Goal: Information Seeking & Learning: Learn about a topic

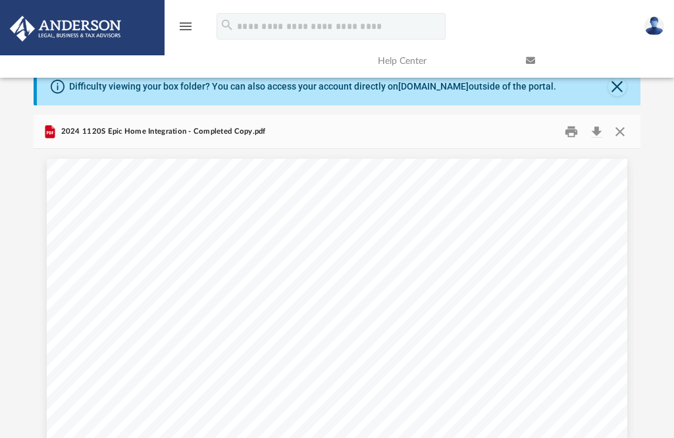
scroll to position [300, 606]
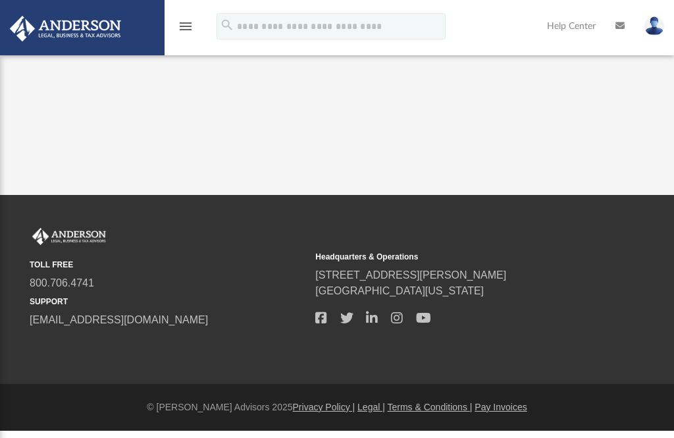
click at [75, 28] on img at bounding box center [65, 29] width 119 height 26
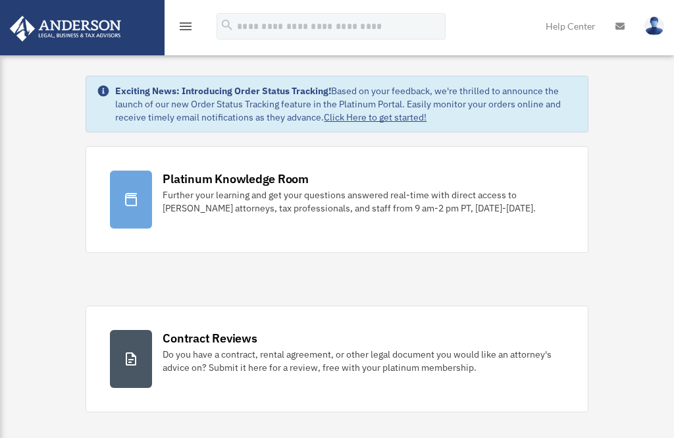
click at [186, 30] on icon "menu" at bounding box center [186, 26] width 16 height 16
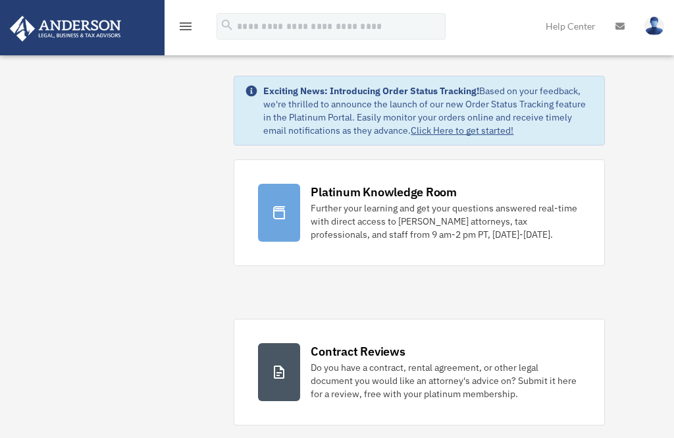
click at [192, 22] on icon "menu" at bounding box center [186, 26] width 16 height 16
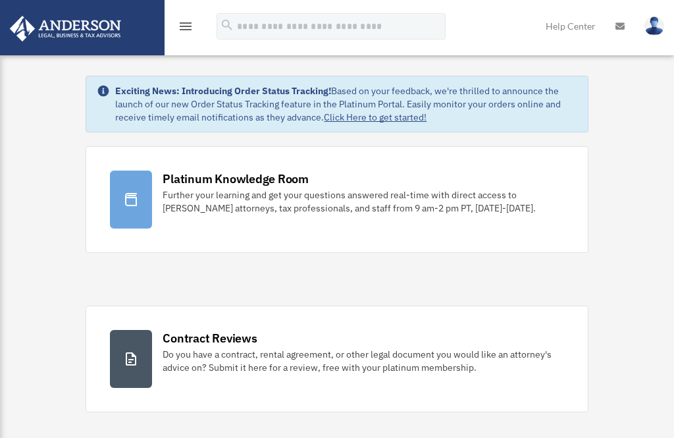
click at [184, 30] on icon "menu" at bounding box center [186, 26] width 16 height 16
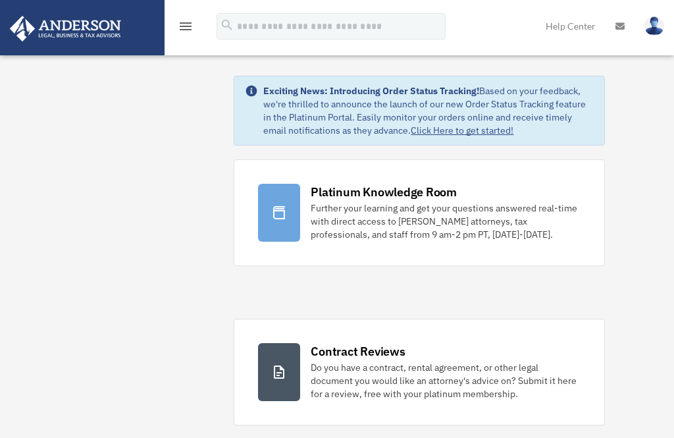
click at [184, 23] on icon "menu" at bounding box center [186, 26] width 16 height 16
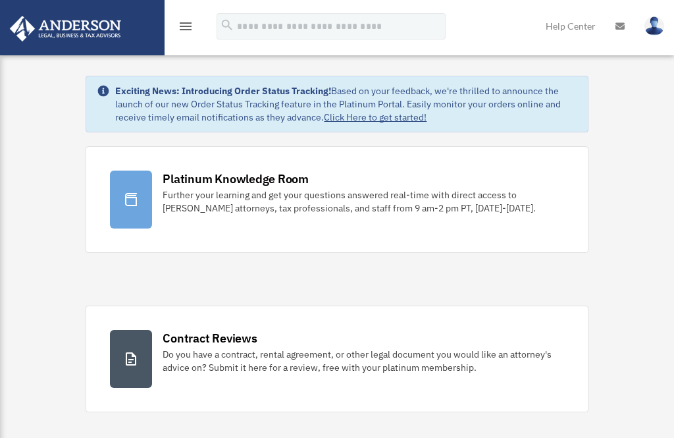
click at [179, 23] on icon "menu" at bounding box center [186, 26] width 16 height 16
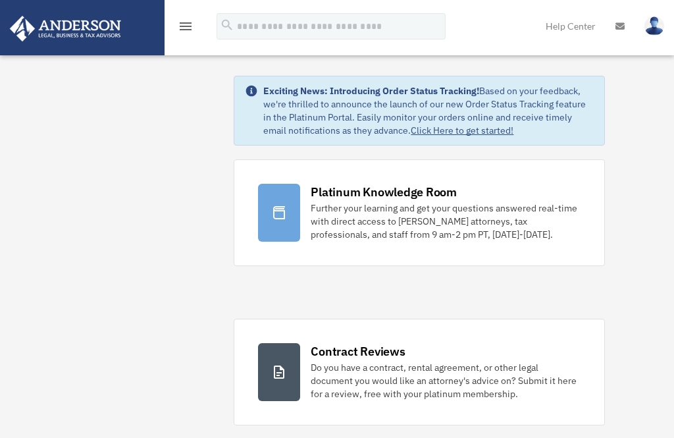
click at [647, 24] on img at bounding box center [655, 25] width 20 height 19
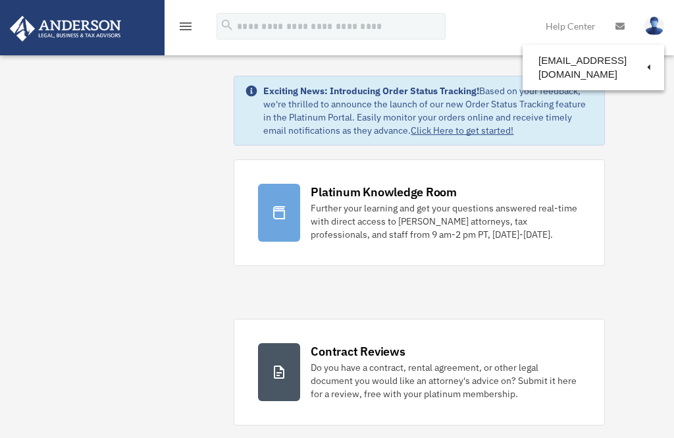
click at [86, 22] on img at bounding box center [65, 29] width 119 height 26
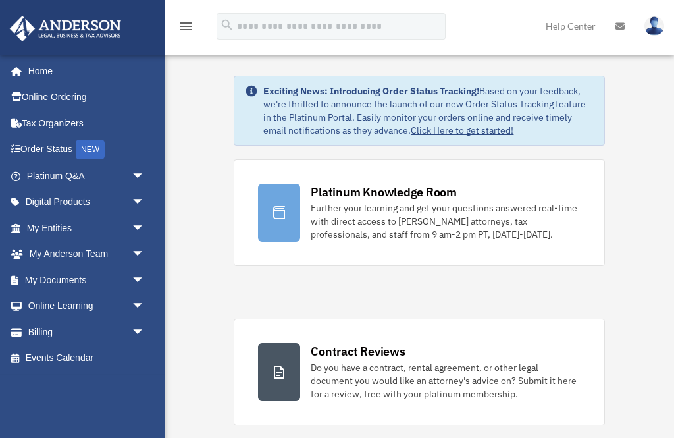
click at [58, 271] on link "My Documents arrow_drop_down" at bounding box center [86, 280] width 155 height 26
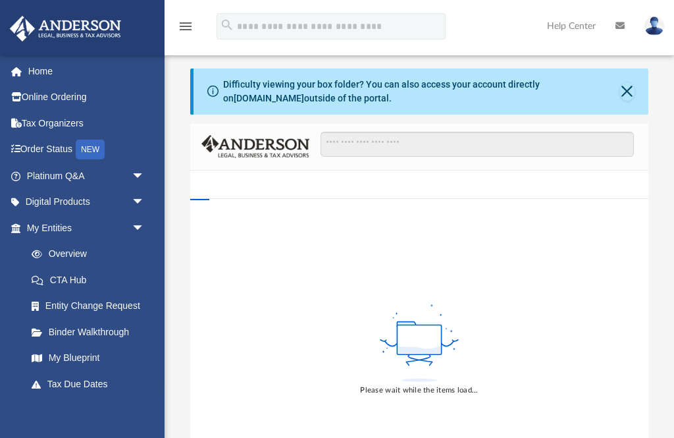
click at [55, 120] on link "Tax Organizers" at bounding box center [86, 123] width 155 height 26
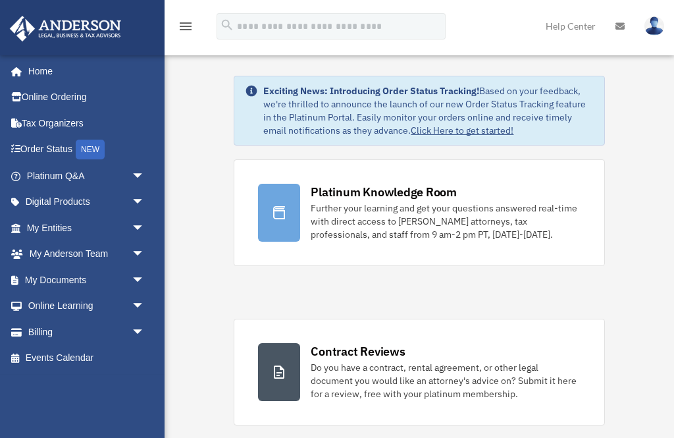
click at [43, 275] on link "My Documents arrow_drop_down" at bounding box center [86, 280] width 155 height 26
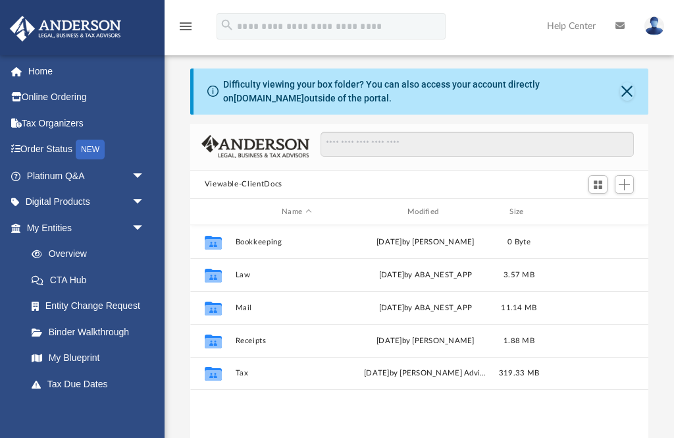
scroll to position [300, 458]
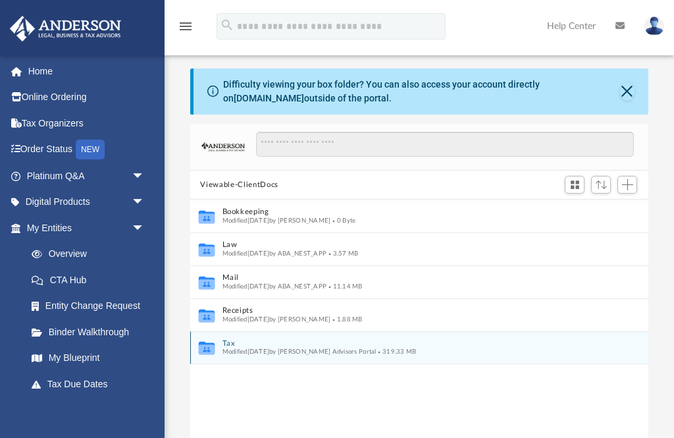
click at [215, 342] on icon "Collaborated Folder" at bounding box center [206, 347] width 20 height 21
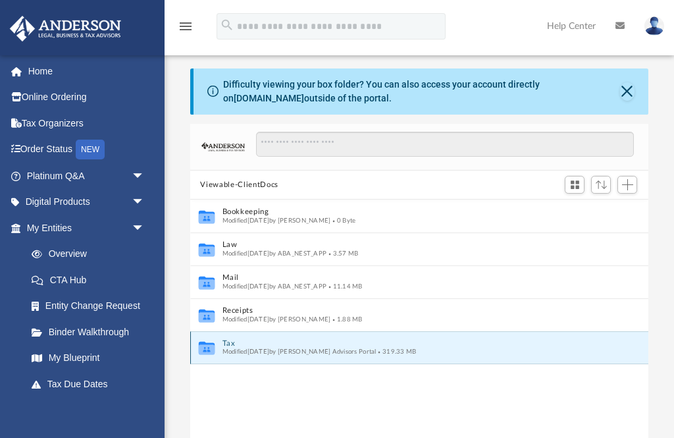
click at [298, 353] on span "Modified Wed Aug 27 2025 by Anderson Advisors Portal" at bounding box center [299, 351] width 154 height 7
click at [623, 89] on button "Close" at bounding box center [627, 91] width 15 height 18
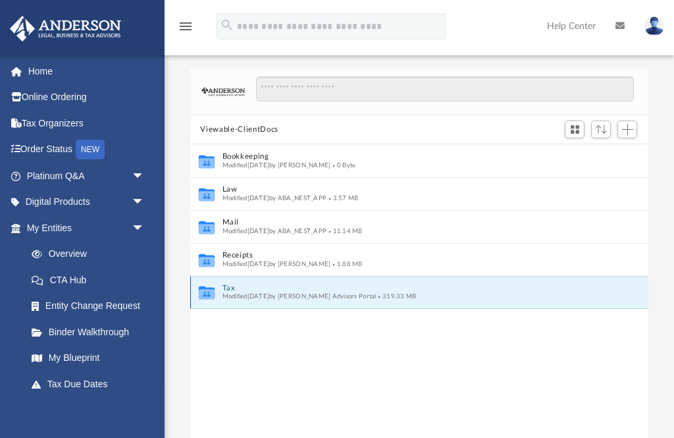
click at [209, 292] on icon "grid" at bounding box center [206, 292] width 16 height 13
click at [201, 290] on icon "grid" at bounding box center [206, 295] width 16 height 10
click at [62, 274] on link "CTA Hub" at bounding box center [91, 280] width 146 height 26
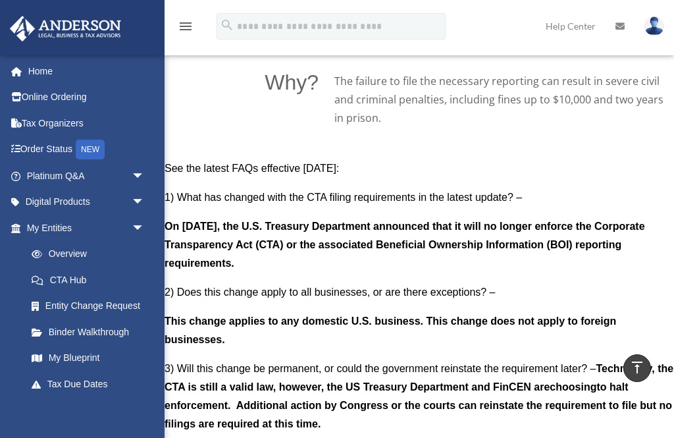
scroll to position [957, 0]
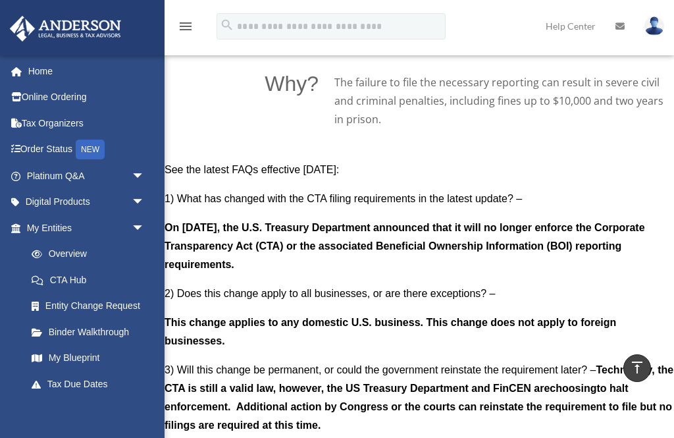
click at [66, 375] on link "Tax Due Dates" at bounding box center [91, 384] width 146 height 26
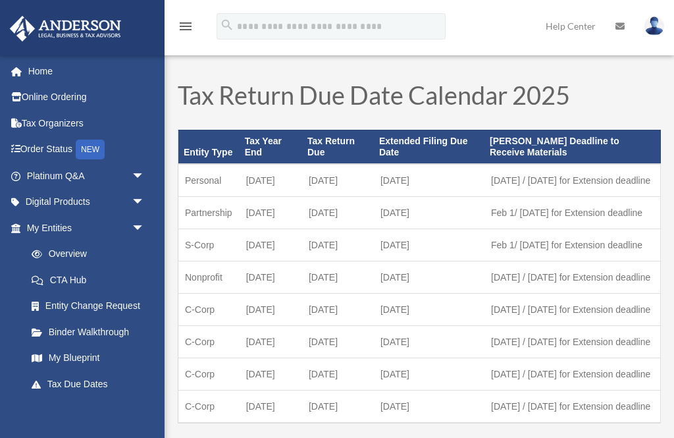
click at [57, 205] on link "Digital Products arrow_drop_down" at bounding box center [86, 202] width 155 height 26
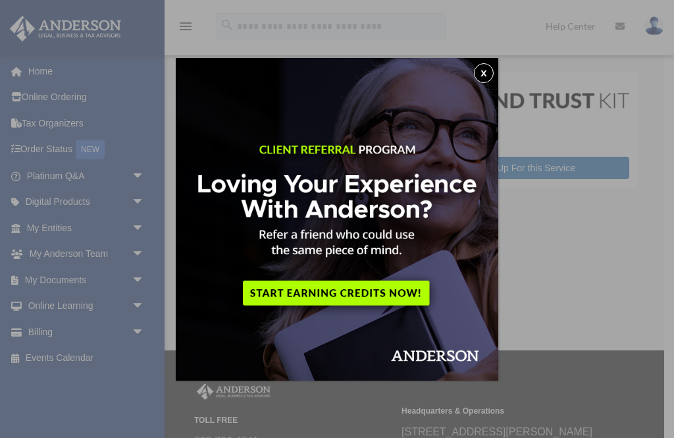
click at [485, 59] on img at bounding box center [337, 219] width 323 height 323
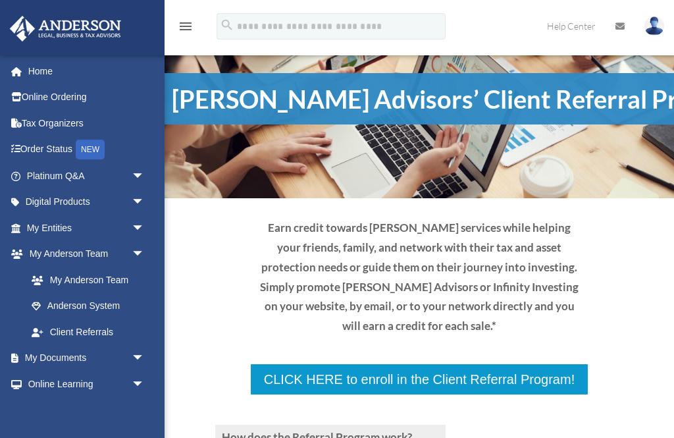
click at [66, 300] on link "Anderson System" at bounding box center [91, 306] width 146 height 26
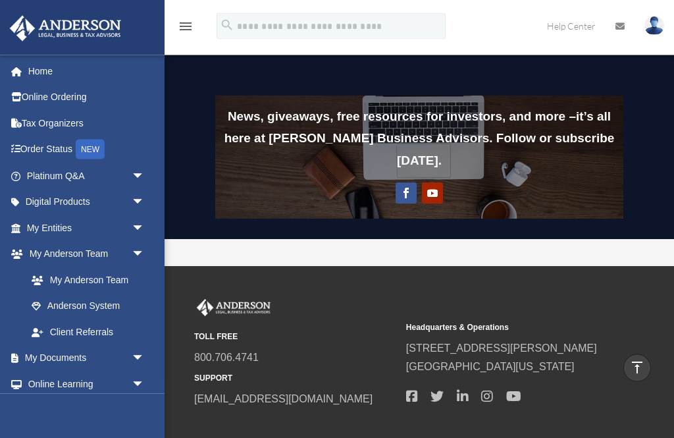
scroll to position [1227, 0]
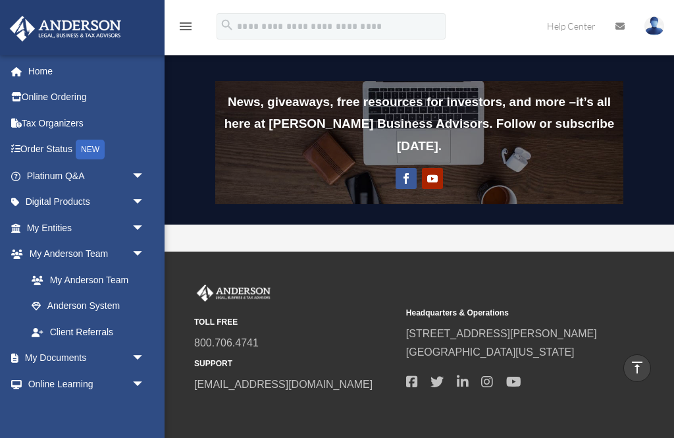
click at [42, 227] on link "My Entities arrow_drop_down" at bounding box center [86, 228] width 155 height 26
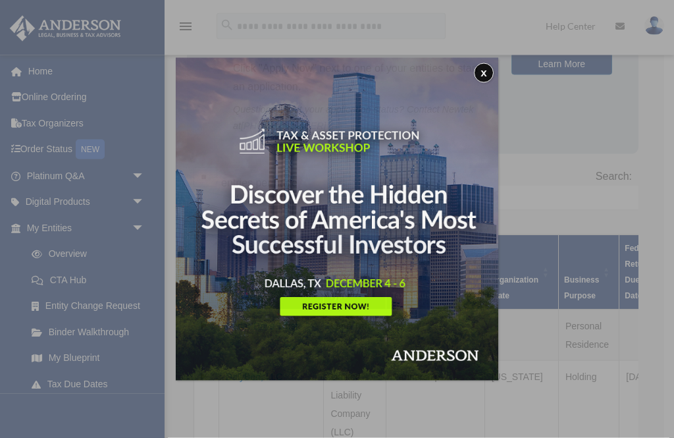
scroll to position [157, 0]
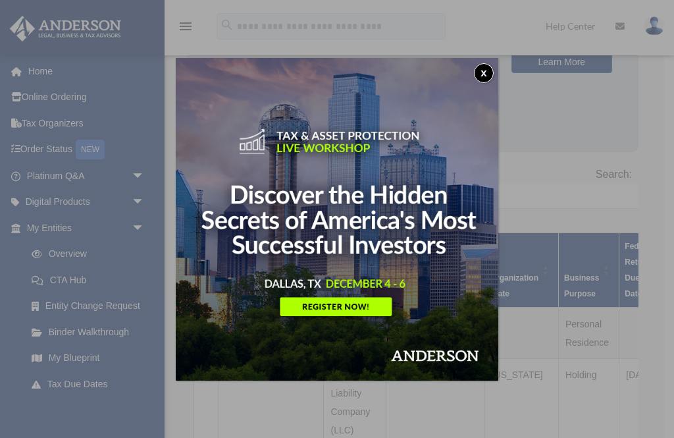
click at [478, 74] on button "x" at bounding box center [484, 73] width 20 height 20
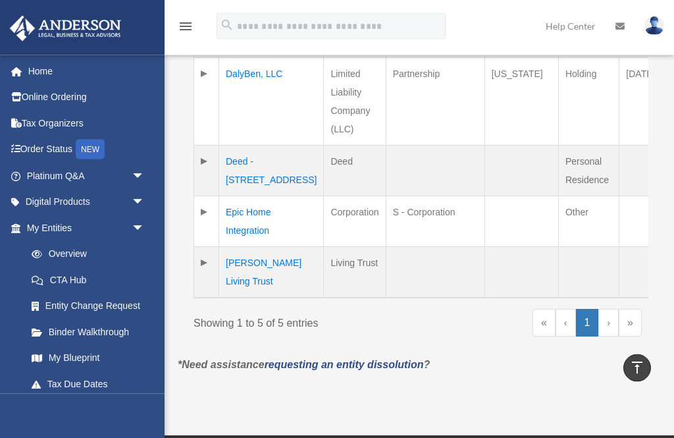
scroll to position [460, 0]
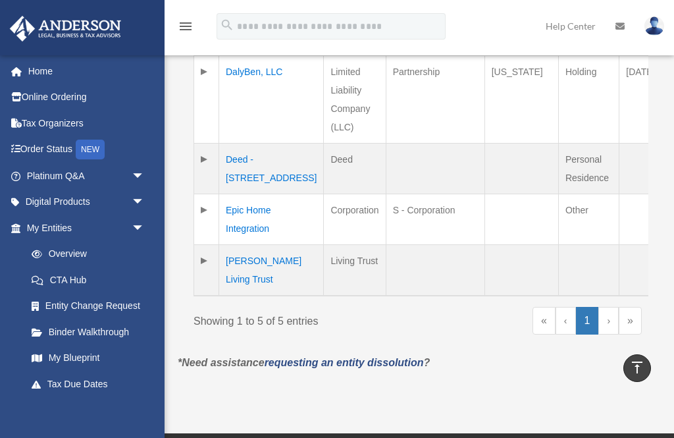
click at [610, 321] on link "›" at bounding box center [609, 321] width 20 height 28
click at [603, 325] on link "›" at bounding box center [609, 321] width 20 height 28
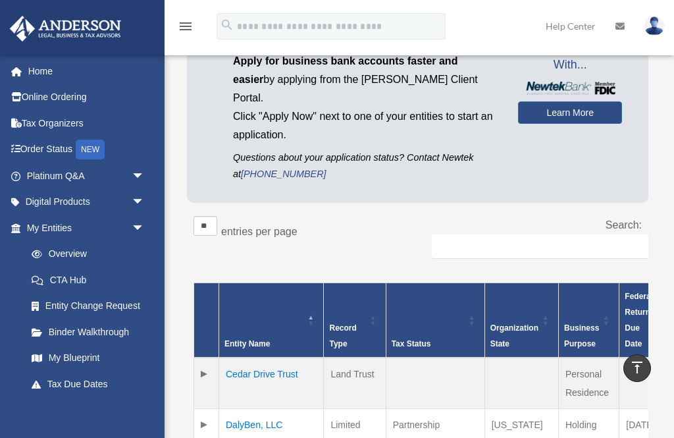
scroll to position [101, 0]
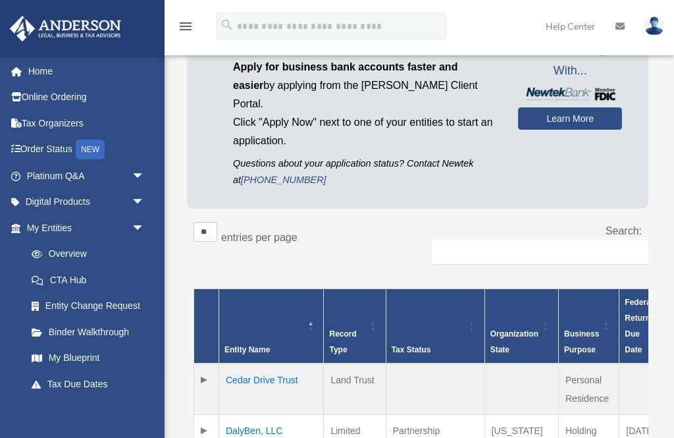
click at [59, 225] on link "My Entities arrow_drop_down" at bounding box center [83, 228] width 149 height 26
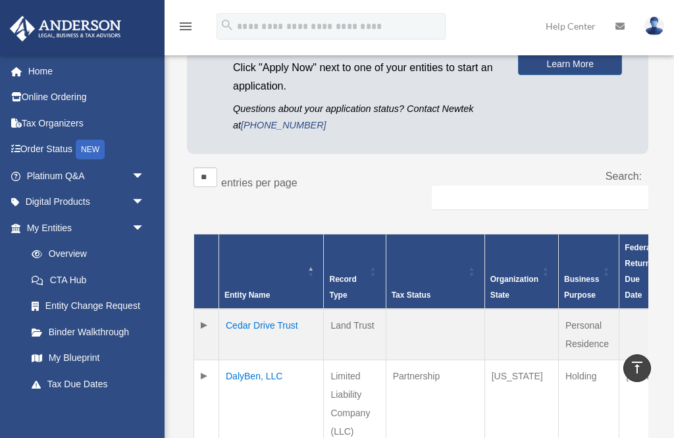
scroll to position [154, 0]
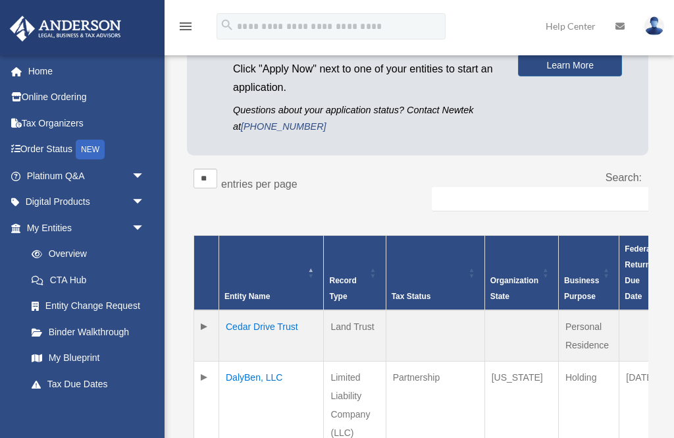
click at [59, 196] on link "Digital Products arrow_drop_down" at bounding box center [86, 202] width 155 height 26
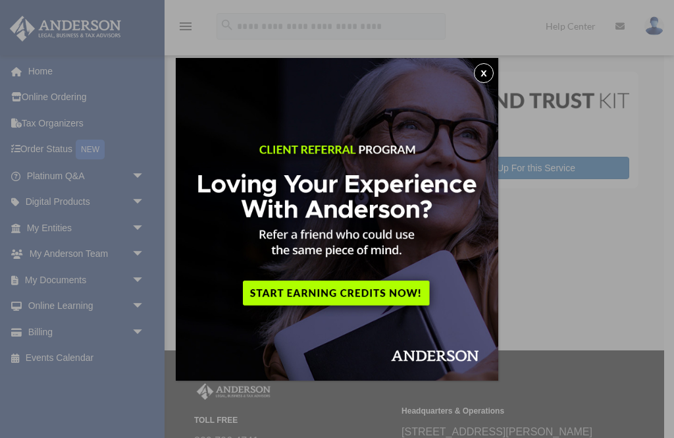
click at [480, 71] on button "x" at bounding box center [484, 73] width 20 height 20
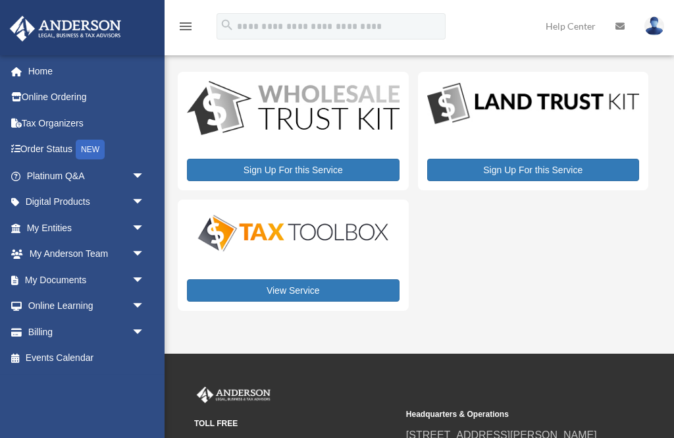
click at [33, 68] on link "Home" at bounding box center [86, 71] width 155 height 26
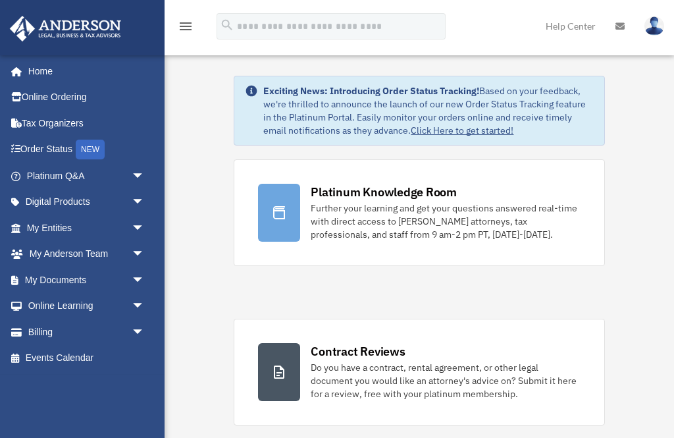
click at [69, 274] on link "My Documents arrow_drop_down" at bounding box center [86, 280] width 155 height 26
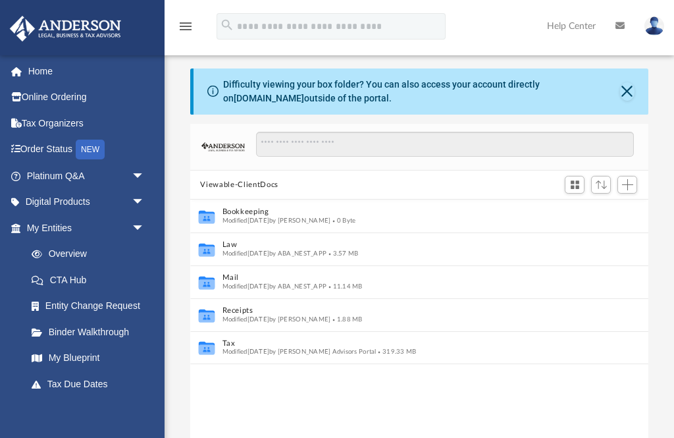
scroll to position [1, 1]
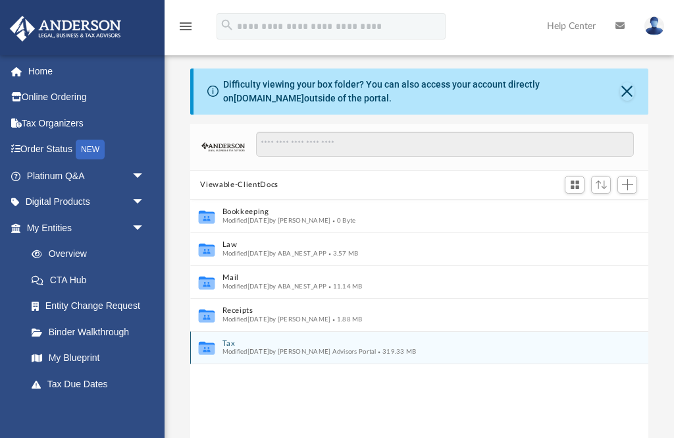
click at [250, 345] on button "Tax" at bounding box center [410, 343] width 377 height 9
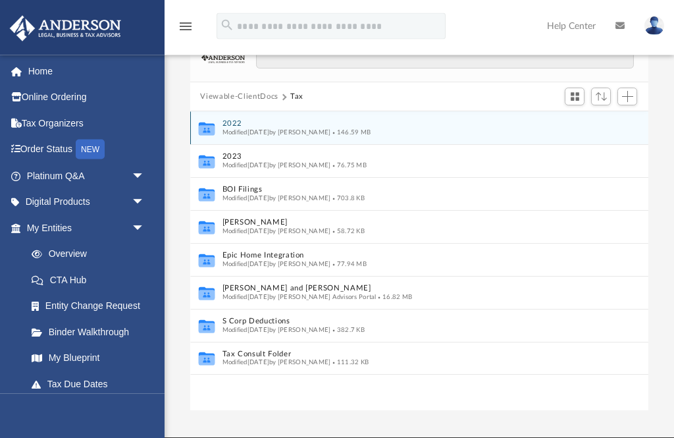
scroll to position [89, 0]
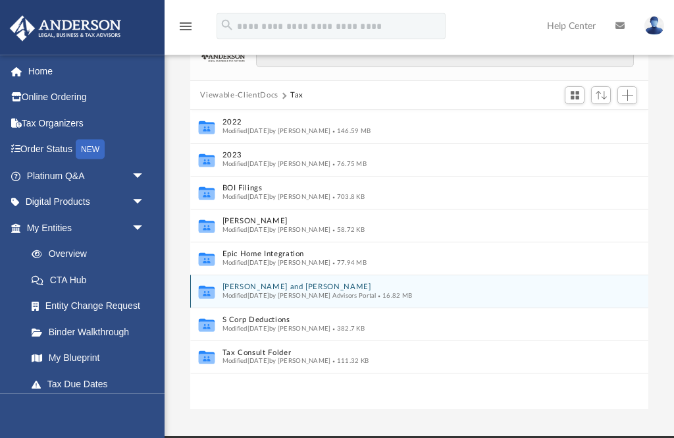
click at [265, 288] on button "Kohout, Jason and Bryan, Michelle Ann" at bounding box center [410, 288] width 377 height 9
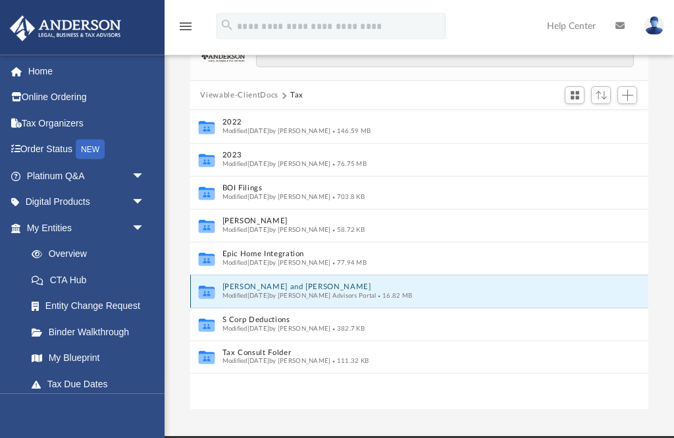
scroll to position [90, 0]
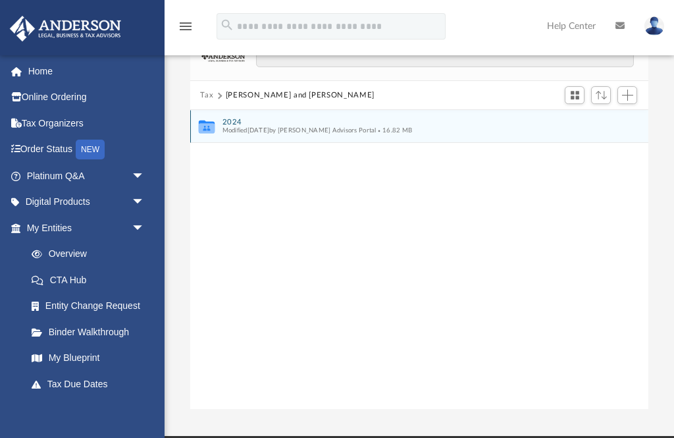
click at [234, 124] on button "2024" at bounding box center [410, 122] width 377 height 9
click at [230, 120] on button "Digital Tax Organizer" at bounding box center [410, 122] width 377 height 9
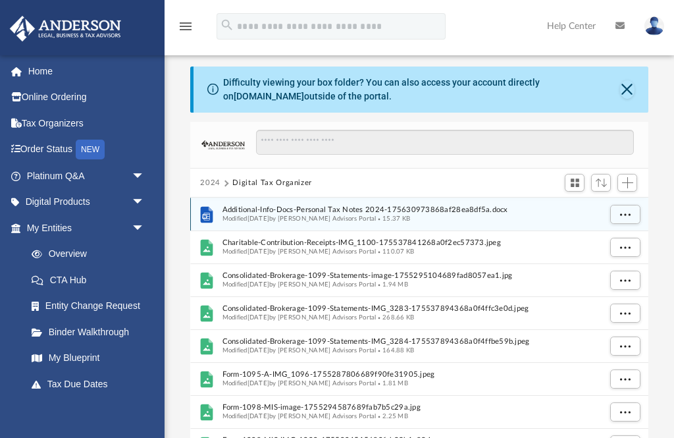
scroll to position [0, 0]
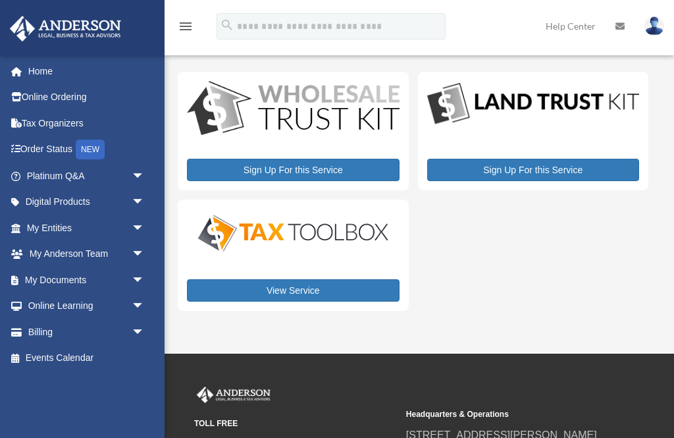
click at [72, 205] on link "Digital Products arrow_drop_down" at bounding box center [83, 202] width 149 height 26
click at [64, 281] on link "My Documents arrow_drop_down" at bounding box center [86, 280] width 155 height 26
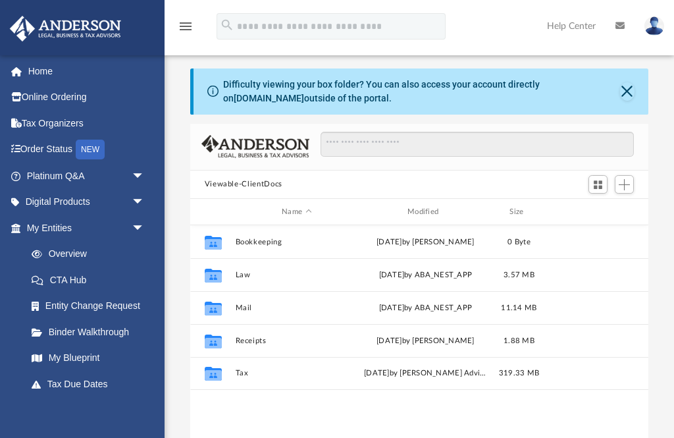
scroll to position [300, 458]
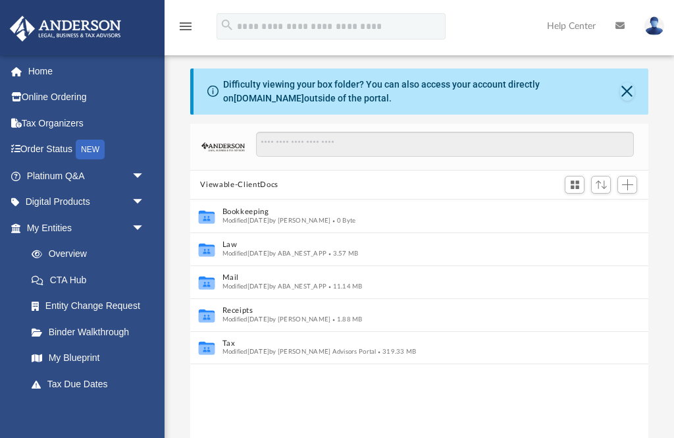
click at [221, 186] on button "Viewable-ClientDocs" at bounding box center [239, 185] width 78 height 12
